Goal: Find specific fact: Find specific fact

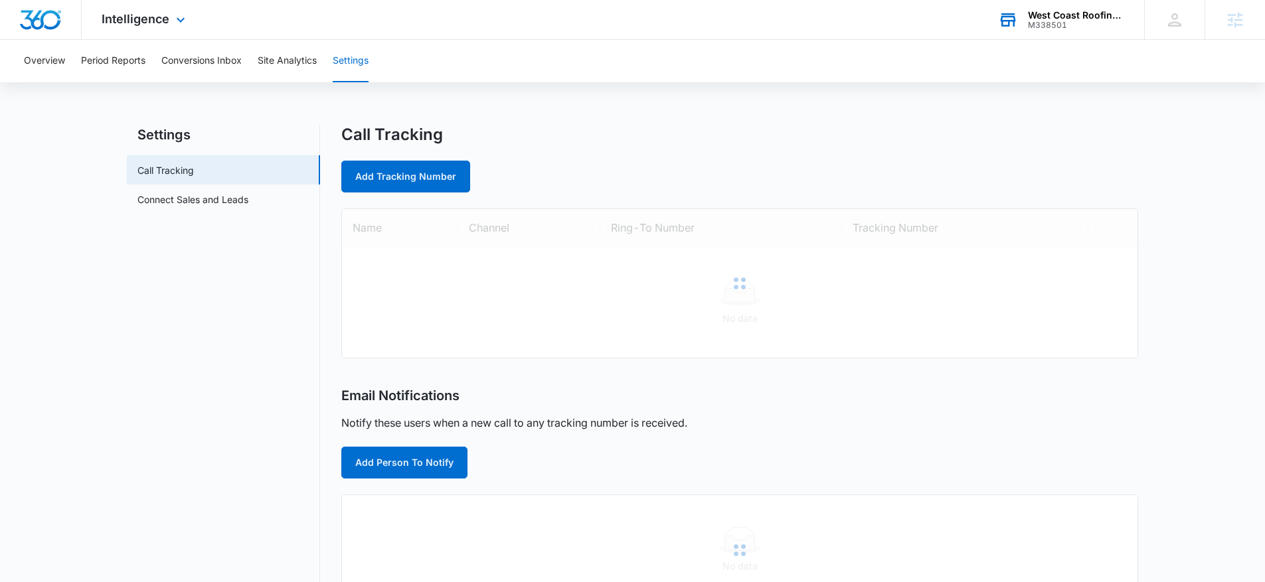
click at [1063, 23] on div "M338501" at bounding box center [1076, 25] width 97 height 9
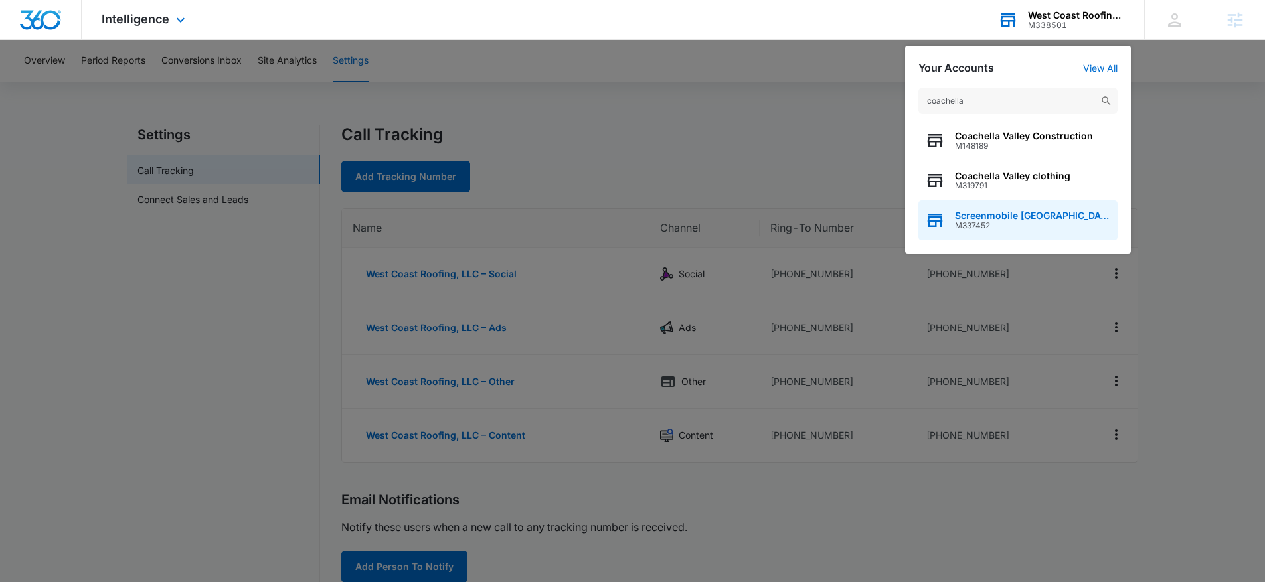
type input "coachella"
click at [972, 216] on span "Screenmobile [GEOGRAPHIC_DATA]" at bounding box center [1033, 216] width 156 height 11
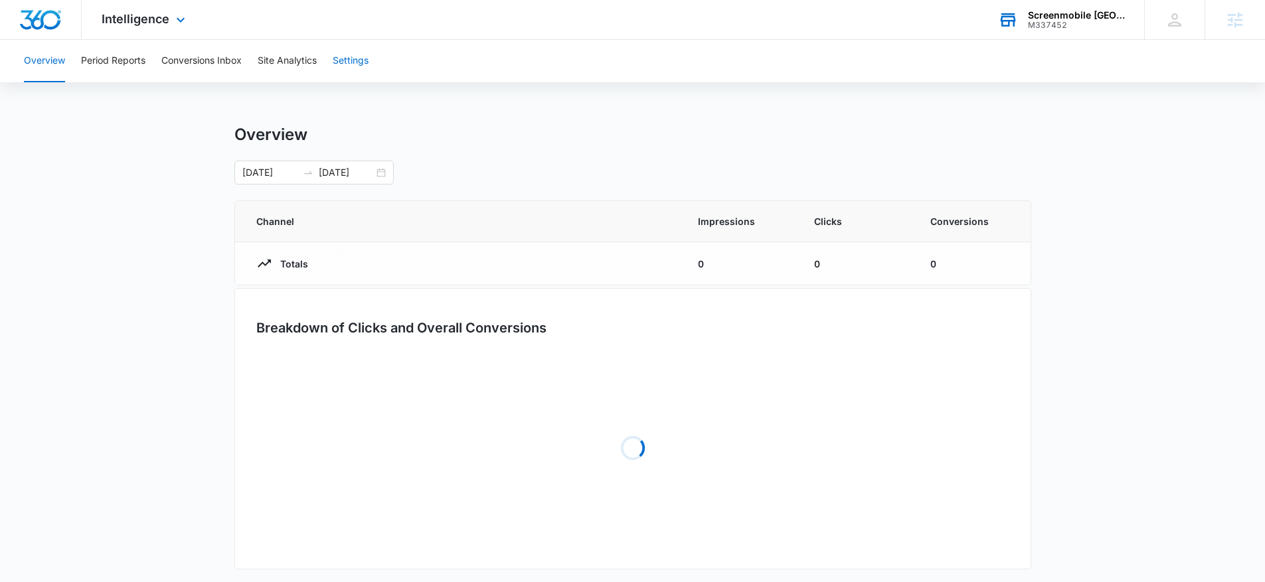
click at [335, 63] on button "Settings" at bounding box center [351, 61] width 36 height 43
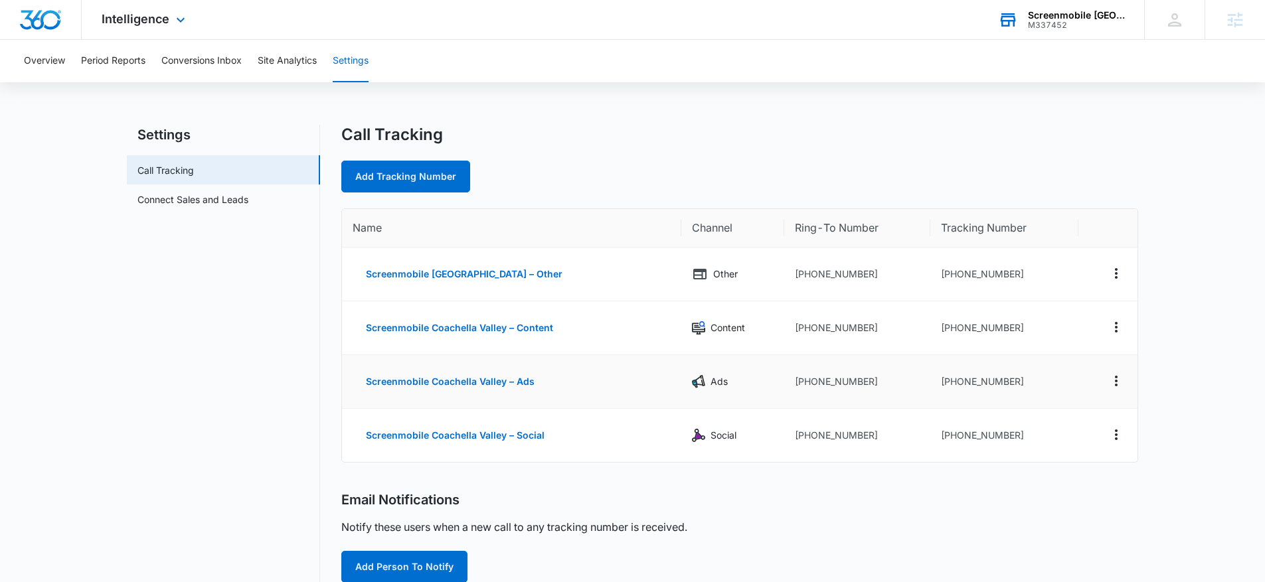
drag, startPoint x: 1031, startPoint y: 380, endPoint x: 952, endPoint y: 381, distance: 79.0
click at [952, 381] on td "[PHONE_NUMBER]" at bounding box center [1004, 382] width 148 height 54
drag, startPoint x: 950, startPoint y: 381, endPoint x: 1024, endPoint y: 380, distance: 73.7
click at [1024, 380] on td "[PHONE_NUMBER]" at bounding box center [1004, 382] width 148 height 54
copy td "7606182349"
